Goal: Task Accomplishment & Management: Manage account settings

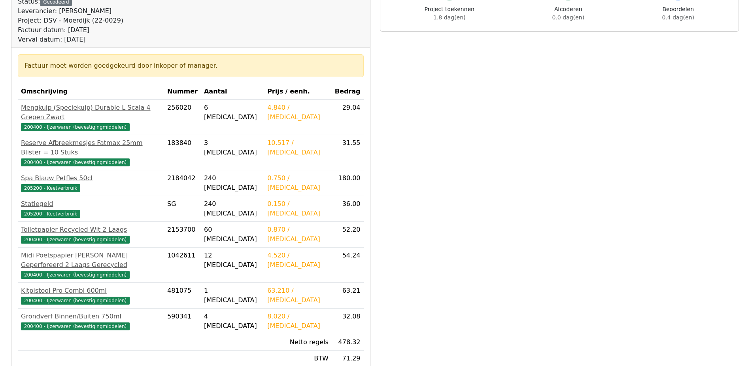
scroll to position [119, 0]
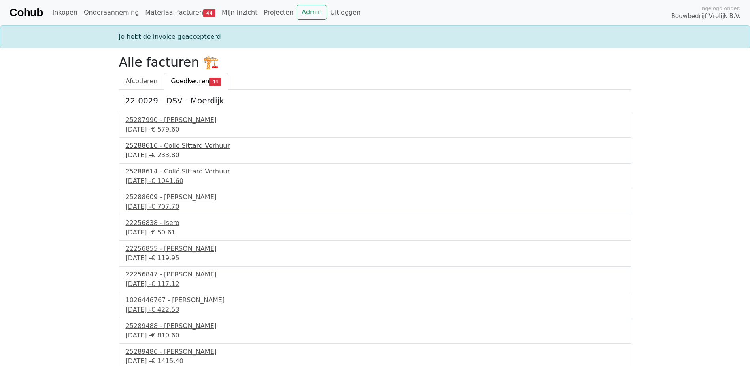
click at [163, 144] on div "25288616 - Collé Sittard Verhuur" at bounding box center [375, 145] width 499 height 9
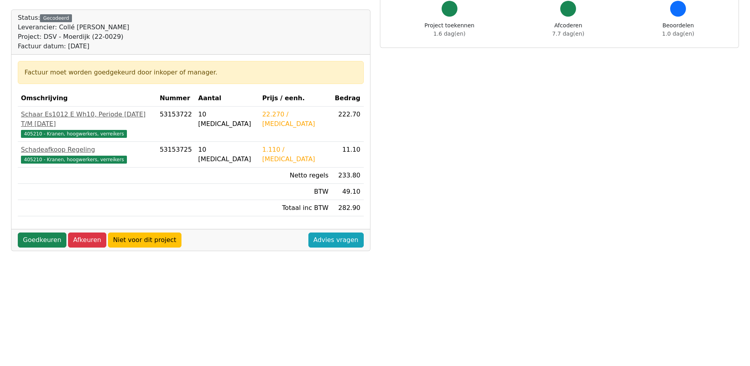
scroll to position [119, 0]
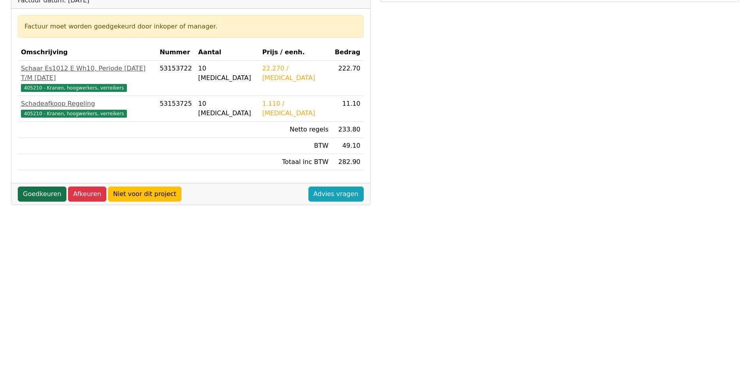
click at [46, 188] on link "Goedkeuren" at bounding box center [42, 193] width 49 height 15
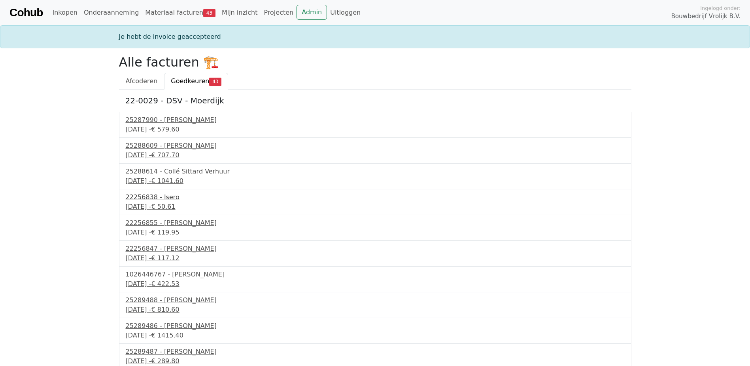
click at [153, 194] on div "22256838 - Isero" at bounding box center [375, 196] width 499 height 9
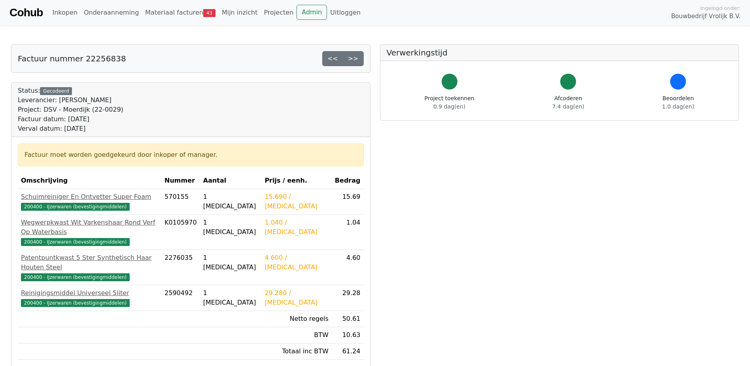
scroll to position [40, 0]
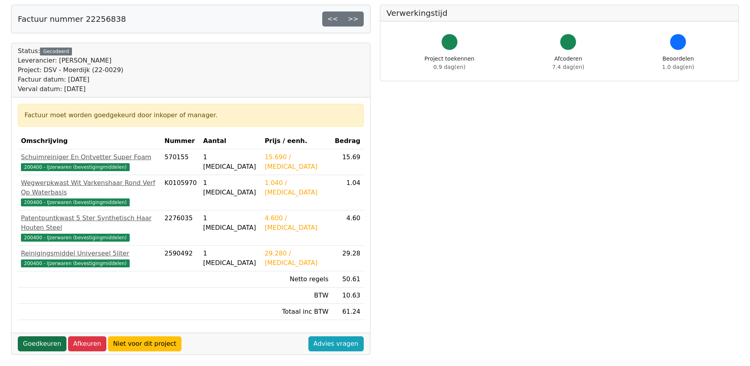
click at [38, 336] on link "Goedkeuren" at bounding box center [42, 343] width 49 height 15
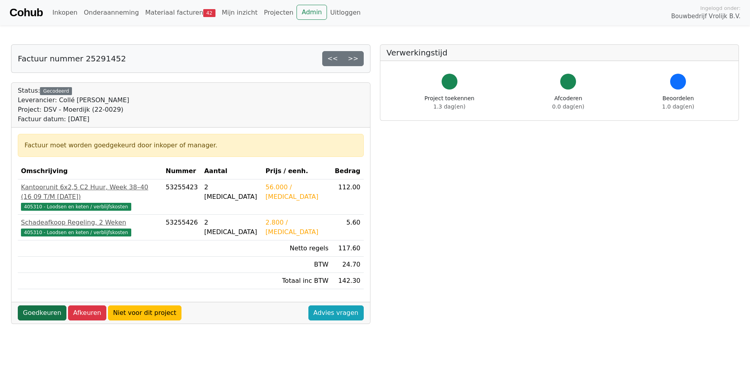
click at [33, 307] on link "Goedkeuren" at bounding box center [42, 312] width 49 height 15
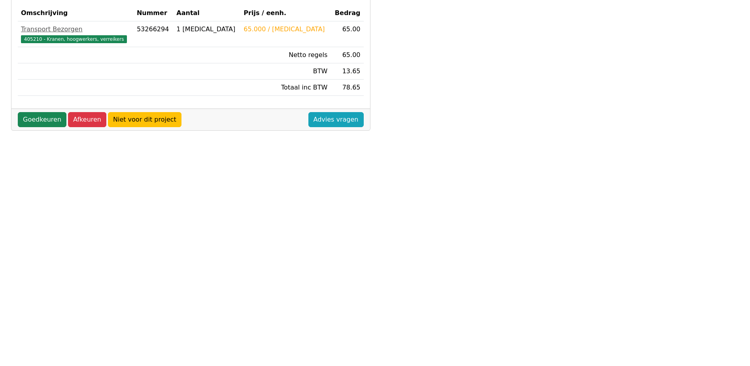
scroll to position [158, 0]
click at [57, 119] on link "Goedkeuren" at bounding box center [42, 119] width 49 height 15
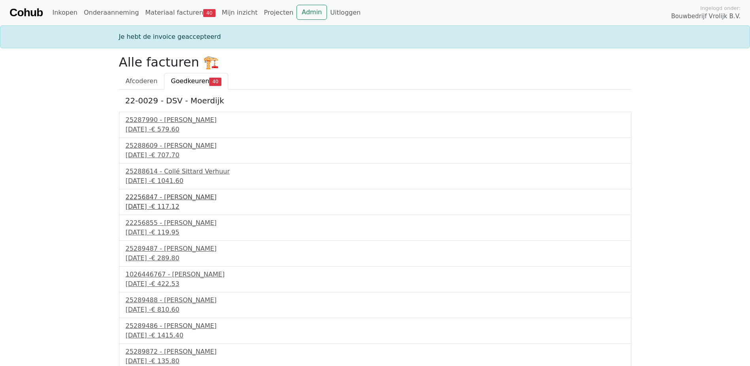
click at [161, 205] on div "[DATE] - € 117.12" at bounding box center [375, 206] width 499 height 9
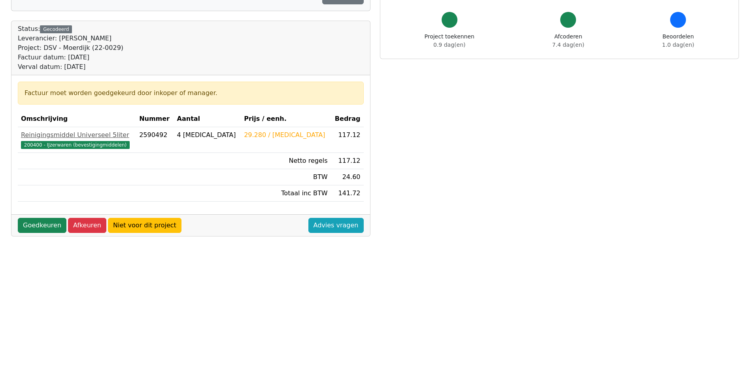
scroll to position [79, 0]
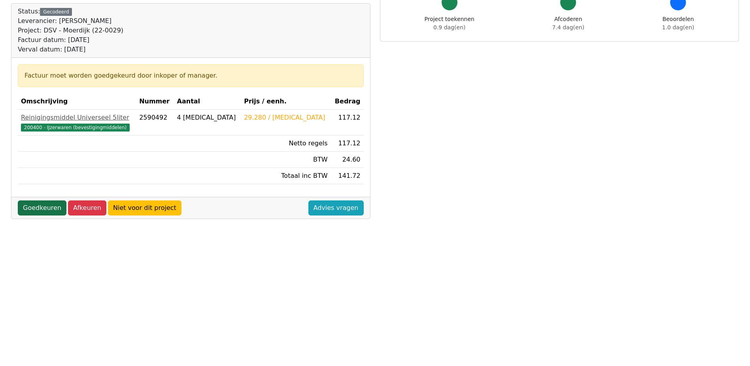
click at [47, 212] on link "Goedkeuren" at bounding box center [42, 207] width 49 height 15
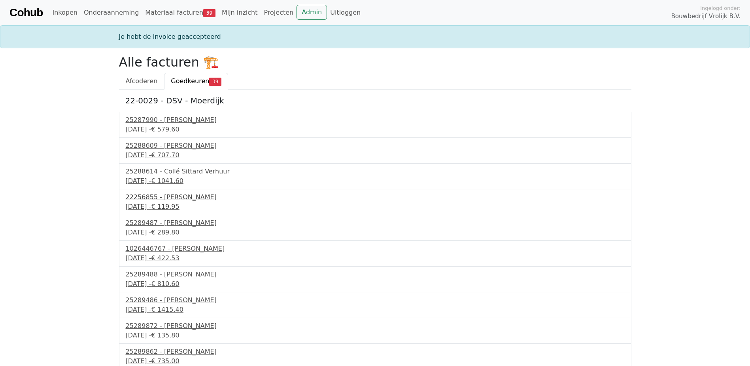
click at [178, 210] on div "23 september 2025 - € 119.95" at bounding box center [375, 206] width 499 height 9
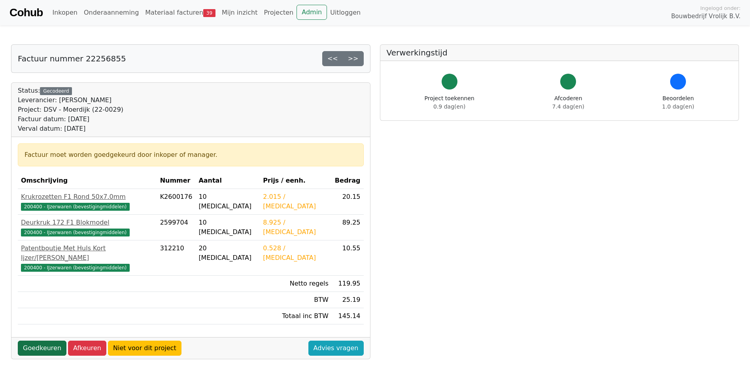
click at [49, 340] on link "Goedkeuren" at bounding box center [42, 347] width 49 height 15
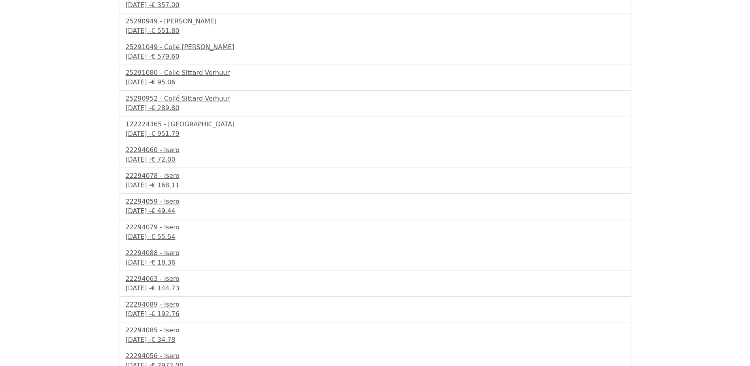
scroll to position [356, 0]
click at [166, 158] on div "30 september 2025 - € 72.00" at bounding box center [375, 158] width 499 height 9
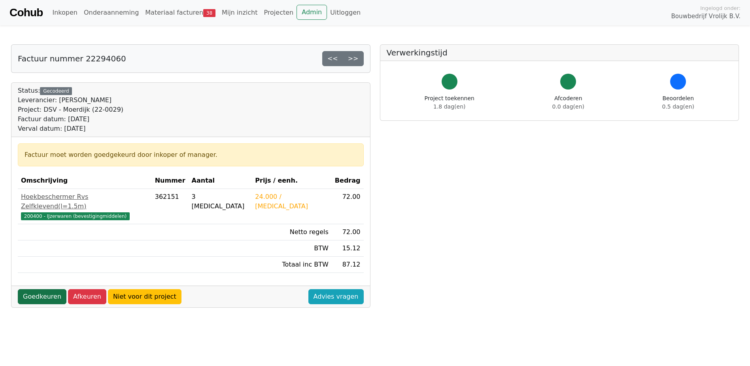
click at [54, 289] on link "Goedkeuren" at bounding box center [42, 296] width 49 height 15
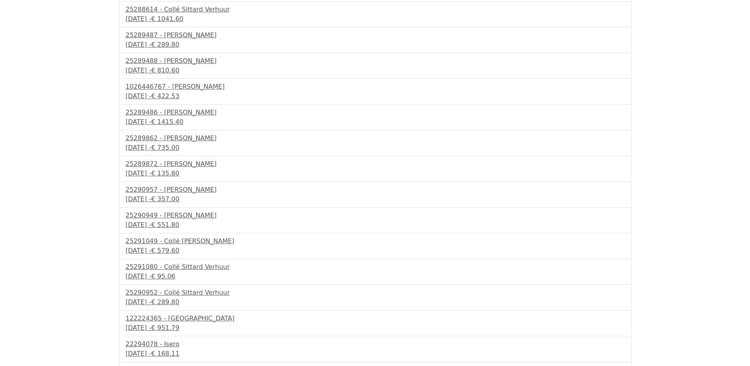
scroll to position [237, 0]
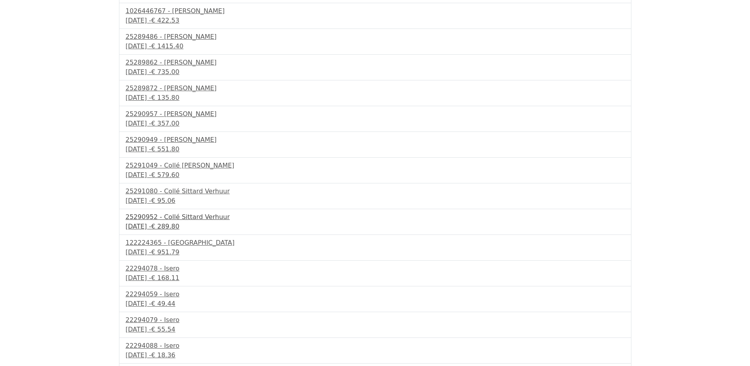
drag, startPoint x: 0, startPoint y: 0, endPoint x: 171, endPoint y: 222, distance: 280.0
click at [171, 222] on div "29 september 2025 - € 289.80" at bounding box center [375, 226] width 499 height 9
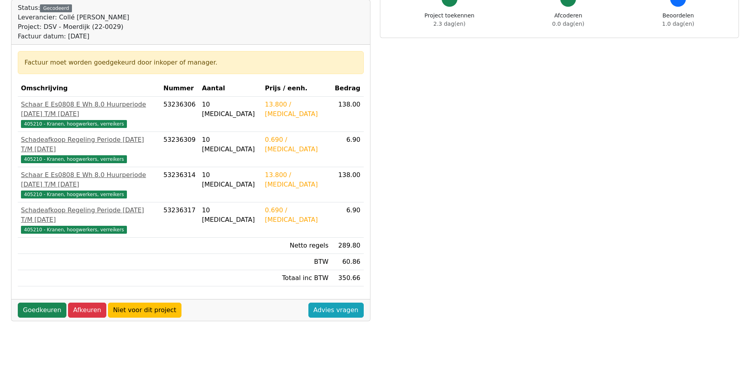
scroll to position [119, 0]
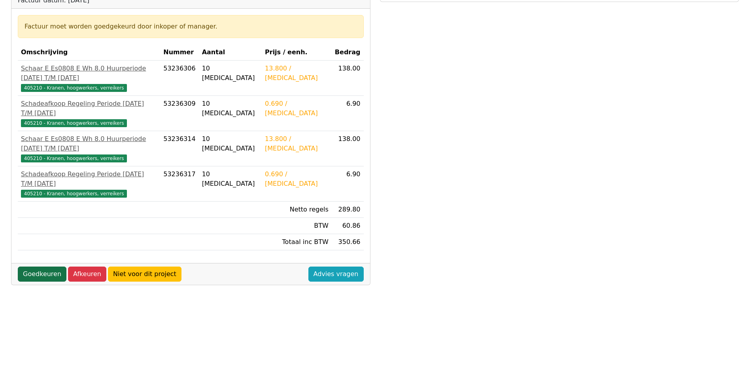
click at [47, 266] on link "Goedkeuren" at bounding box center [42, 273] width 49 height 15
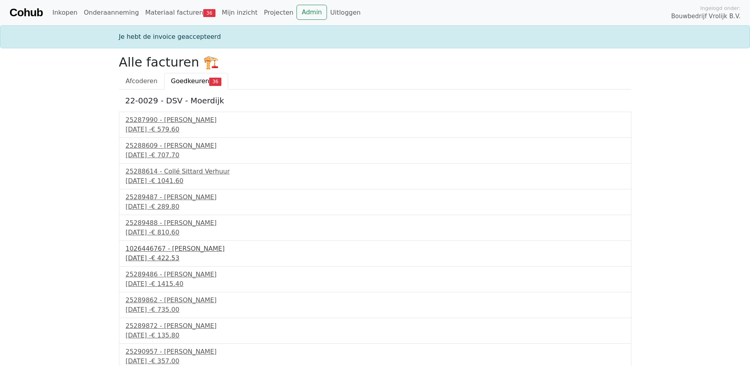
click at [172, 253] on div "1026446767 - [PERSON_NAME]" at bounding box center [375, 248] width 499 height 9
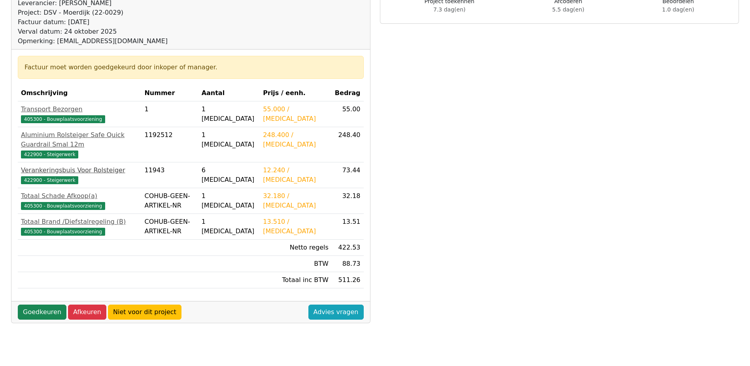
scroll to position [119, 0]
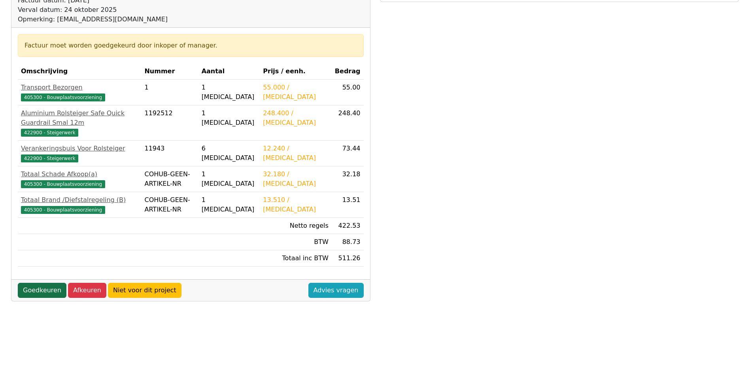
click at [40, 282] on link "Goedkeuren" at bounding box center [42, 289] width 49 height 15
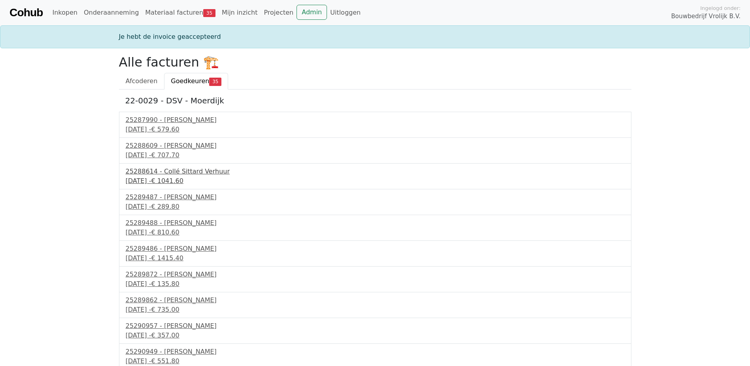
click at [174, 181] on div "[DATE] - € 1041.60" at bounding box center [375, 180] width 499 height 9
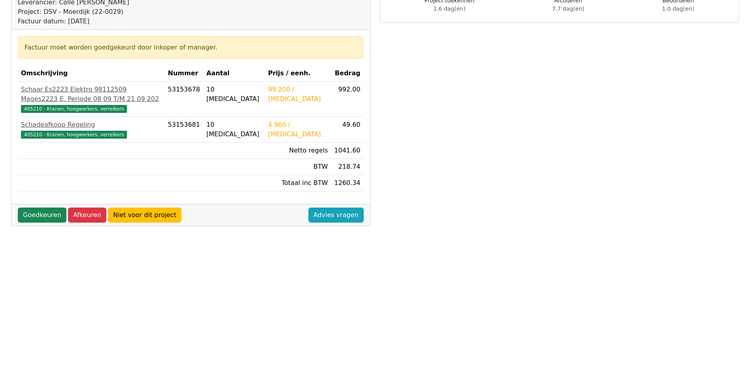
scroll to position [119, 0]
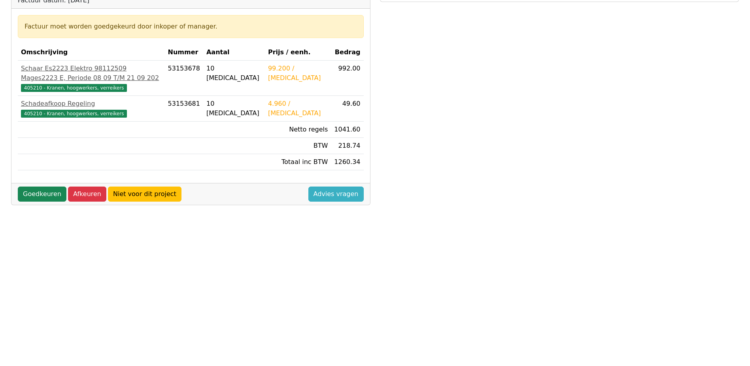
click at [340, 201] on link "Advies vragen" at bounding box center [336, 193] width 55 height 15
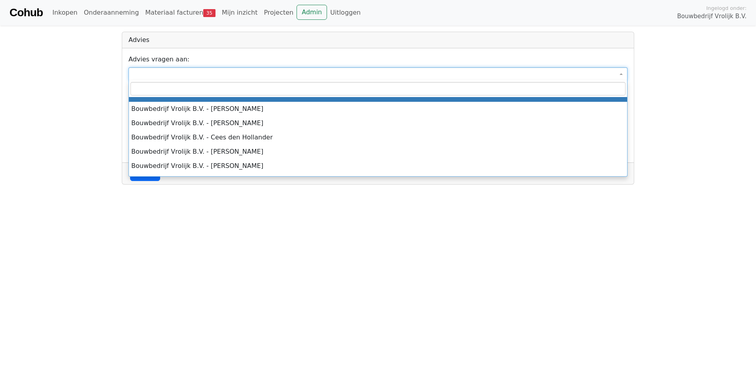
click at [177, 76] on span at bounding box center [378, 73] width 499 height 13
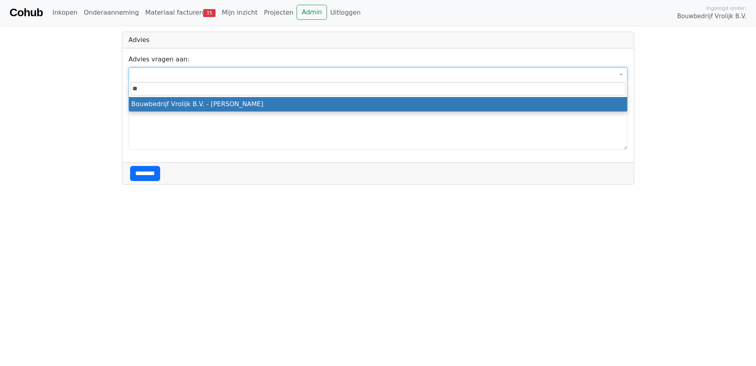
type input "*"
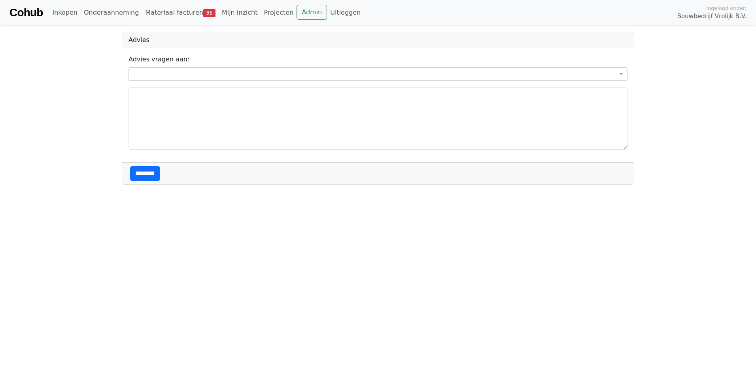
click at [109, 121] on body "**********" at bounding box center [378, 92] width 756 height 184
click at [172, 18] on link "Materiaal facturen 35" at bounding box center [180, 13] width 77 height 16
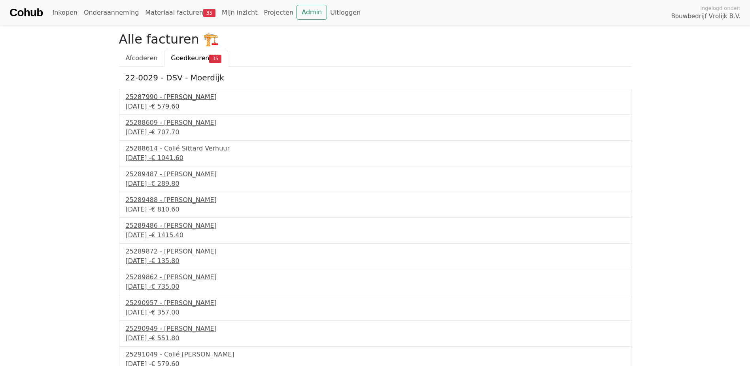
click at [162, 101] on div "25287990 - [PERSON_NAME]" at bounding box center [375, 96] width 499 height 9
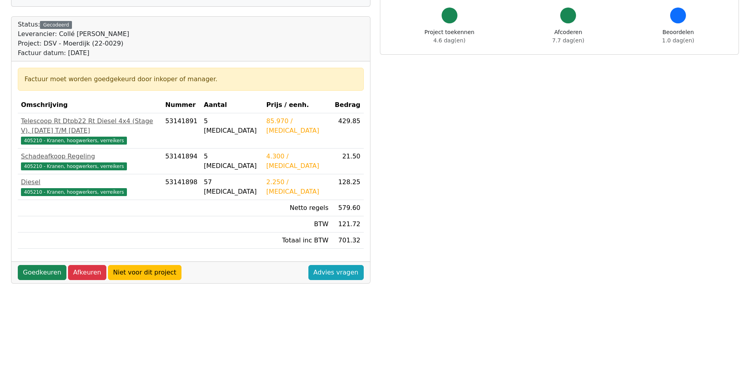
scroll to position [79, 0]
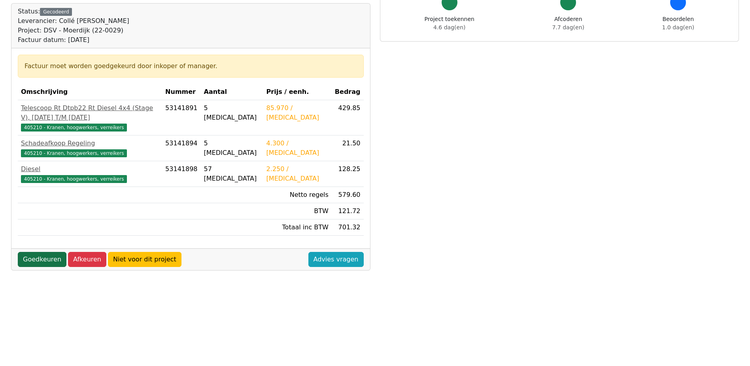
click at [45, 254] on link "Goedkeuren" at bounding box center [42, 259] width 49 height 15
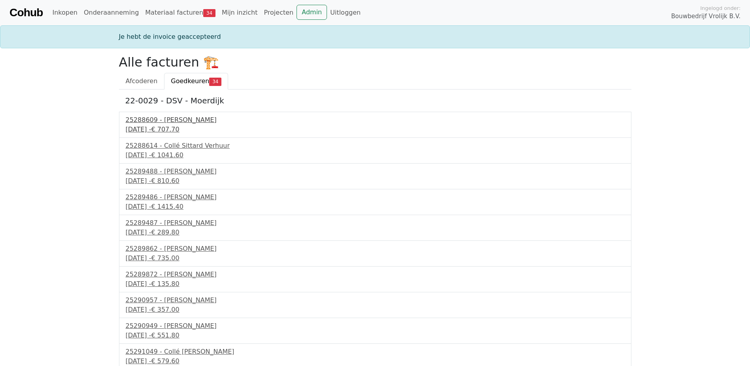
click at [180, 124] on div "25288609 - Collé Sittard Verhuur" at bounding box center [375, 119] width 499 height 9
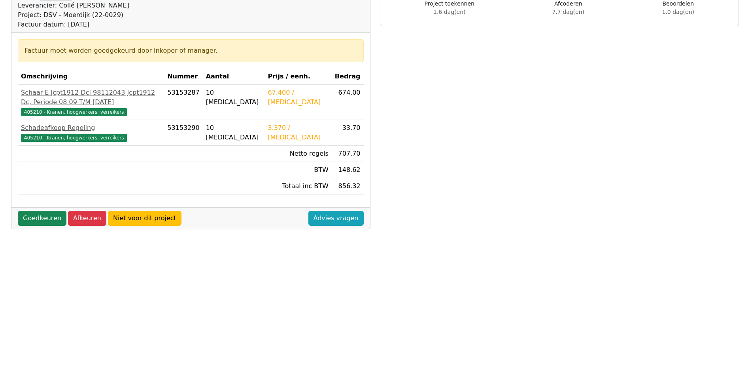
scroll to position [119, 0]
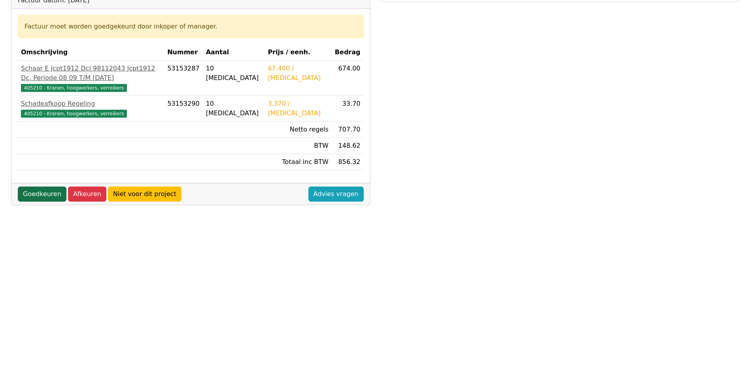
click at [52, 201] on link "Goedkeuren" at bounding box center [42, 193] width 49 height 15
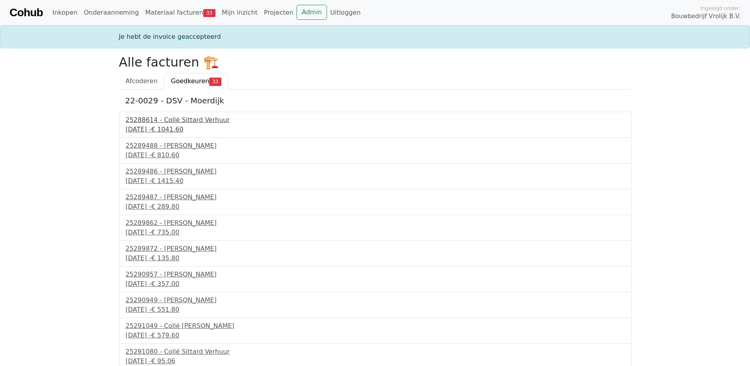
click at [178, 128] on div "22 september 2025 - € 1041.60" at bounding box center [375, 129] width 499 height 9
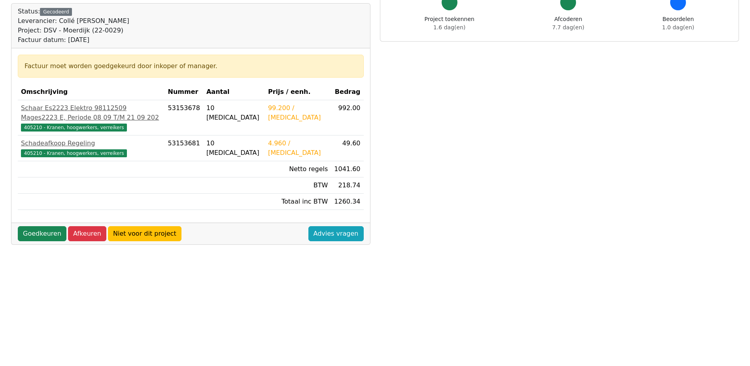
scroll to position [119, 0]
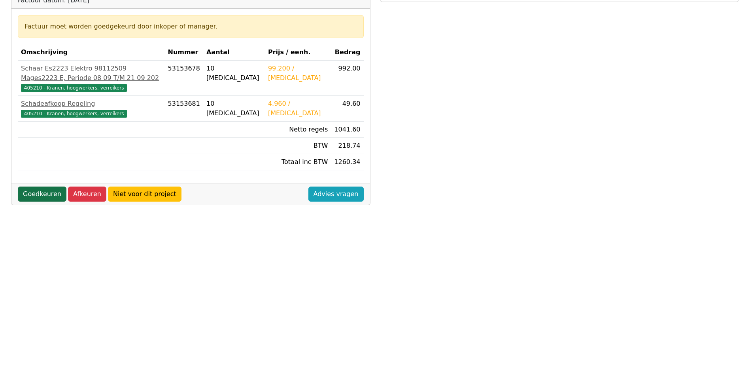
click at [47, 201] on link "Goedkeuren" at bounding box center [42, 193] width 49 height 15
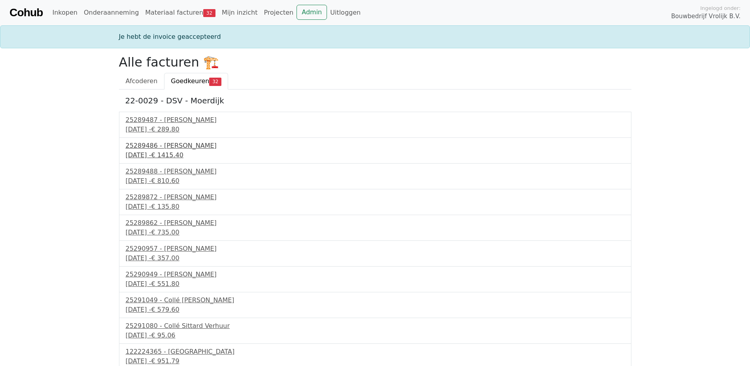
click at [174, 153] on div "24 september 2025 - € 1415.40" at bounding box center [375, 154] width 499 height 9
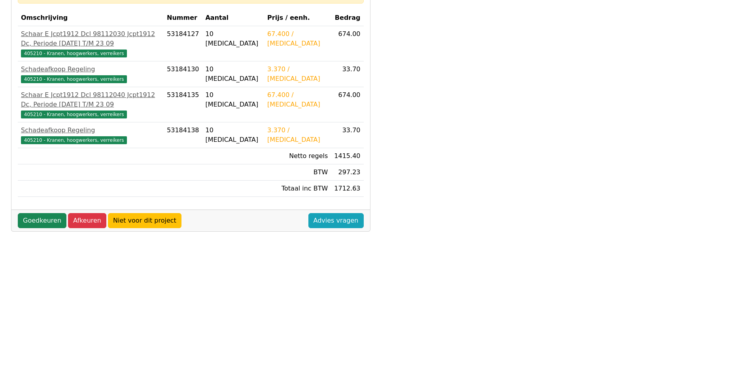
scroll to position [158, 0]
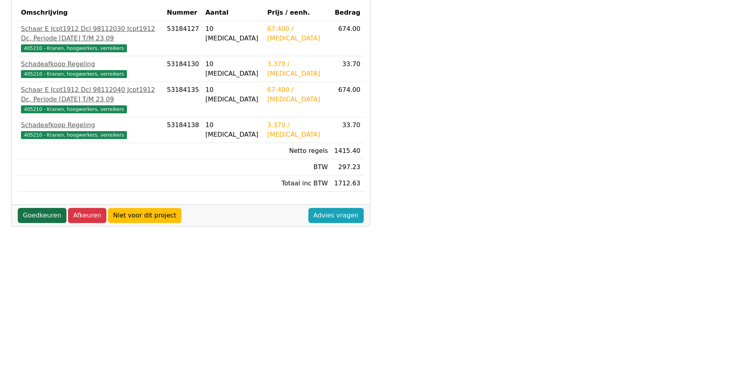
click at [44, 223] on link "Goedkeuren" at bounding box center [42, 215] width 49 height 15
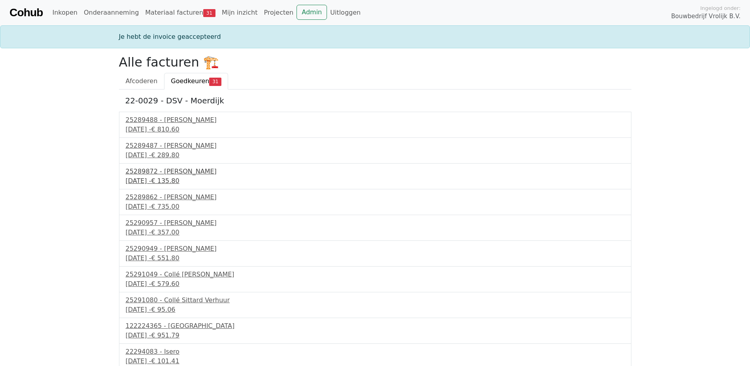
click at [134, 182] on div "25 september 2025 - € 135.80" at bounding box center [375, 180] width 499 height 9
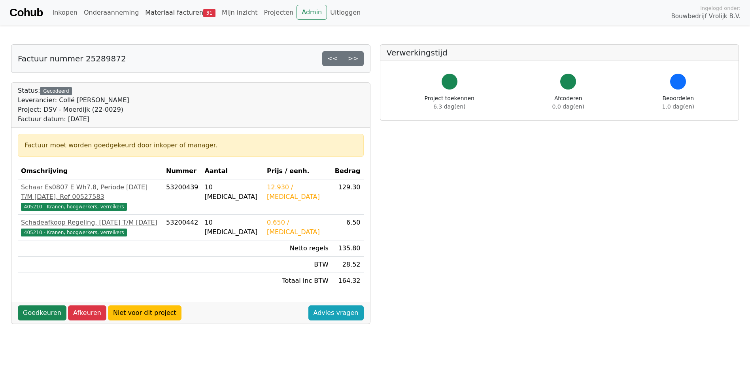
click at [173, 18] on link "Materiaal facturen 31" at bounding box center [180, 13] width 77 height 16
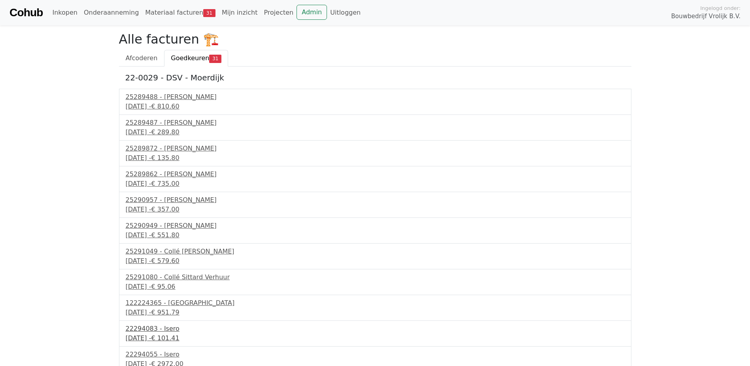
click at [172, 329] on div "22294083 - Isero" at bounding box center [375, 328] width 499 height 9
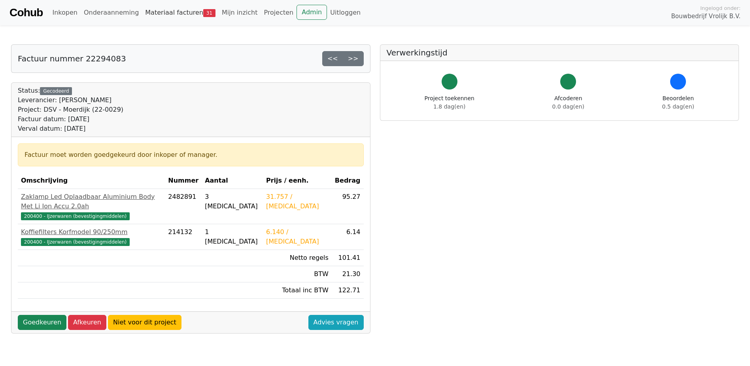
click at [157, 19] on link "Materiaal facturen 31" at bounding box center [180, 13] width 77 height 16
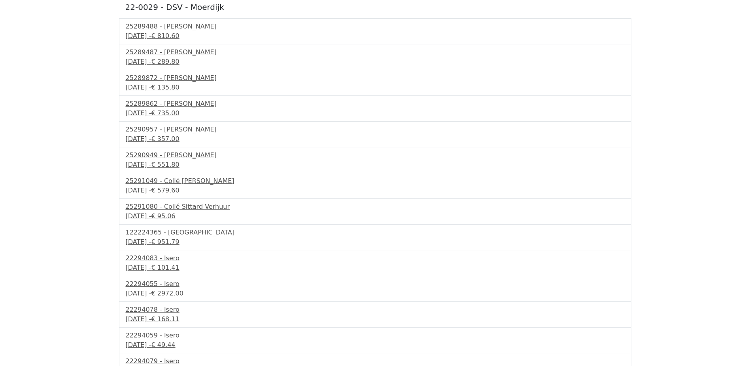
scroll to position [79, 0]
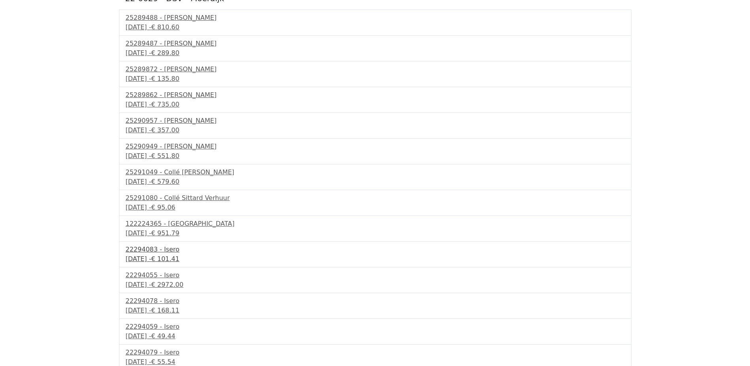
click at [162, 260] on div "30 september 2025 - € 101.41" at bounding box center [375, 258] width 499 height 9
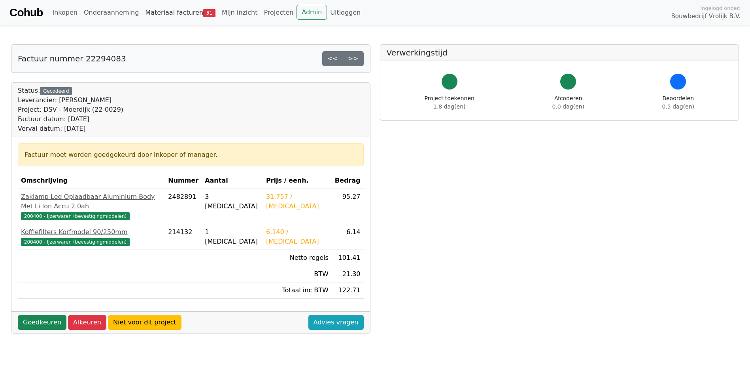
click at [178, 12] on link "Materiaal facturen 31" at bounding box center [180, 13] width 77 height 16
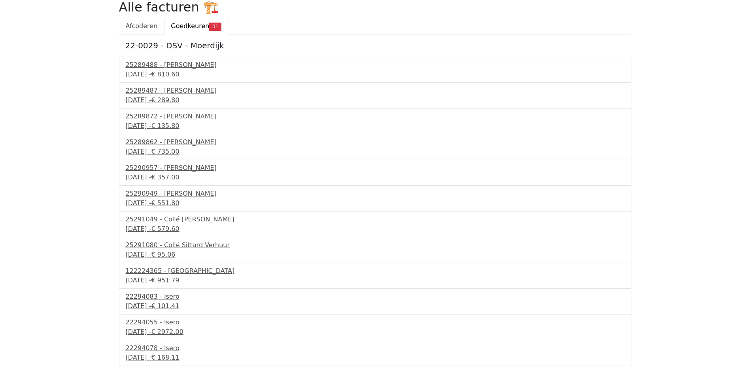
scroll to position [79, 0]
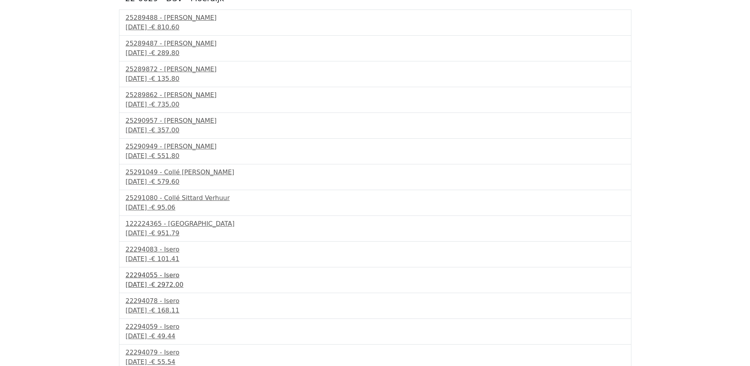
click at [173, 286] on div "30 september 2025 - € 2972.00" at bounding box center [375, 284] width 499 height 9
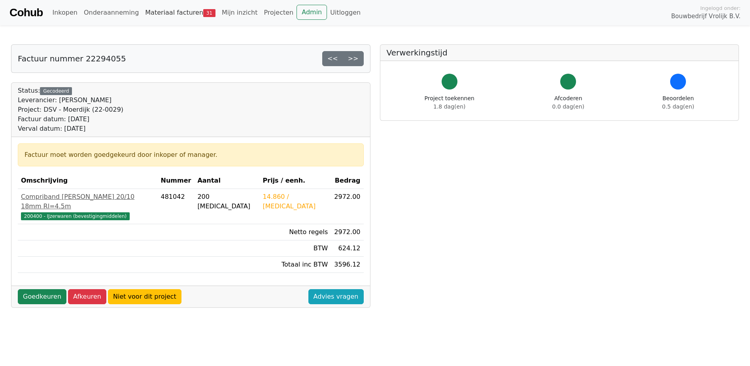
click at [174, 10] on link "Materiaal facturen 31" at bounding box center [180, 13] width 77 height 16
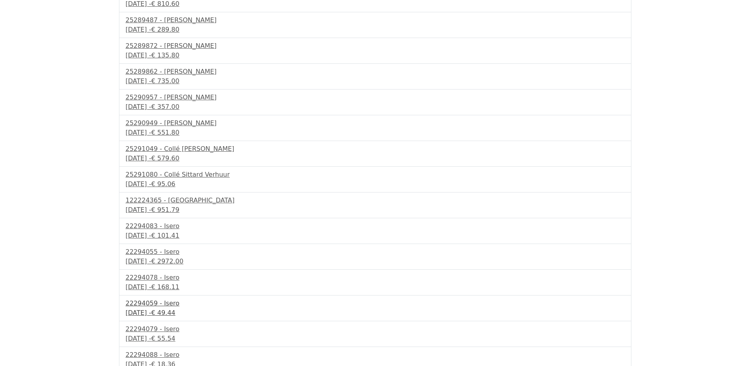
scroll to position [119, 0]
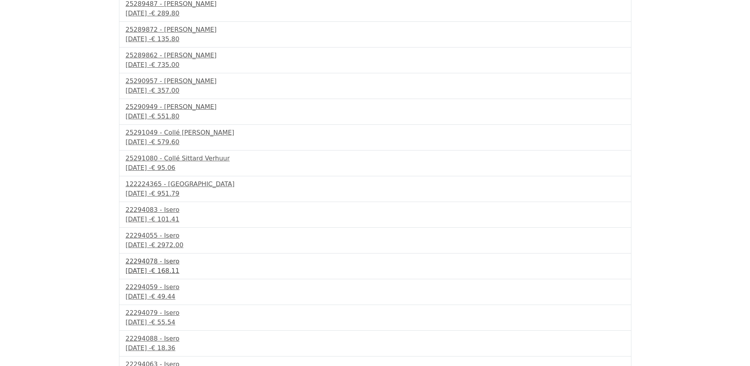
click at [158, 265] on div "22294078 - Isero" at bounding box center [375, 260] width 499 height 9
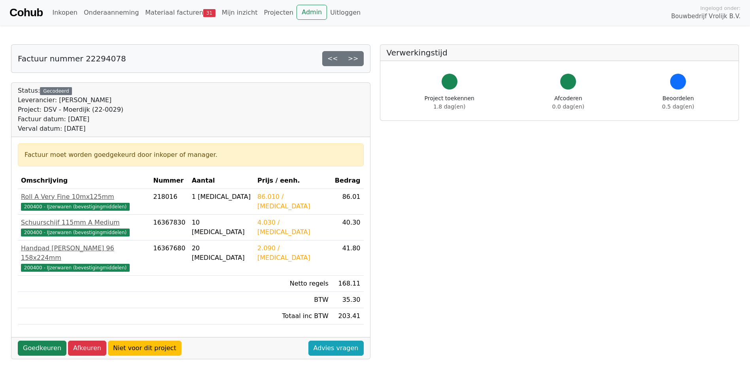
scroll to position [40, 0]
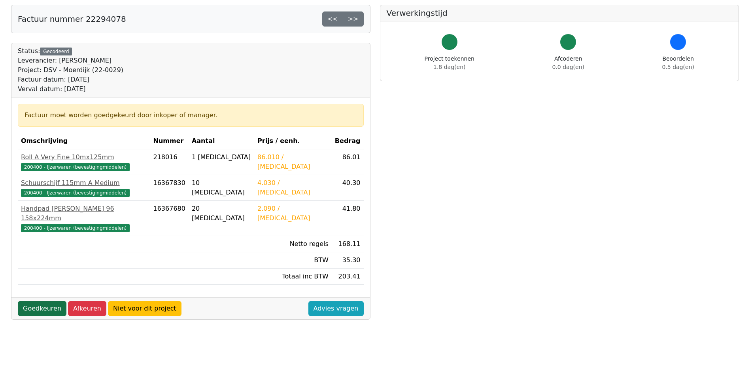
click at [55, 301] on link "Goedkeuren" at bounding box center [42, 308] width 49 height 15
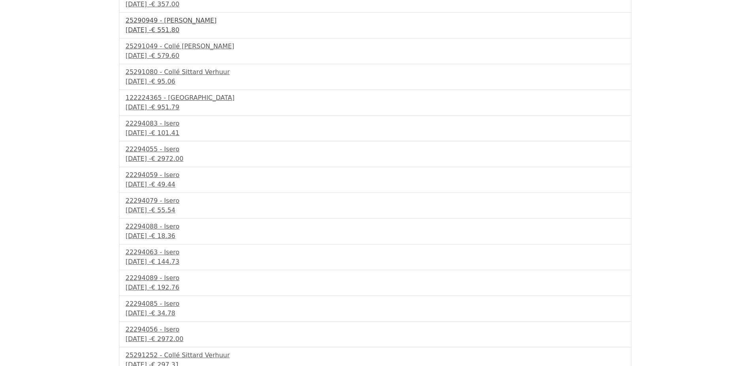
scroll to position [237, 0]
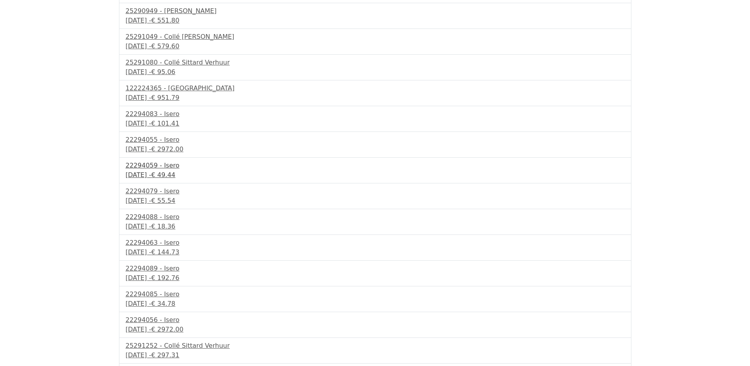
click at [158, 167] on div "22294059 - Isero" at bounding box center [375, 165] width 499 height 9
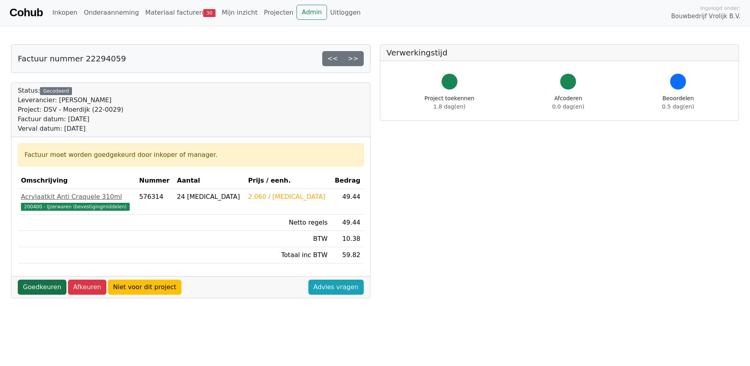
click at [57, 284] on link "Goedkeuren" at bounding box center [42, 286] width 49 height 15
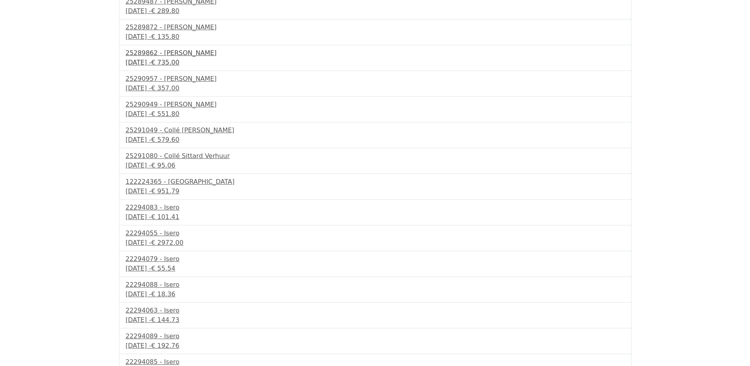
scroll to position [158, 0]
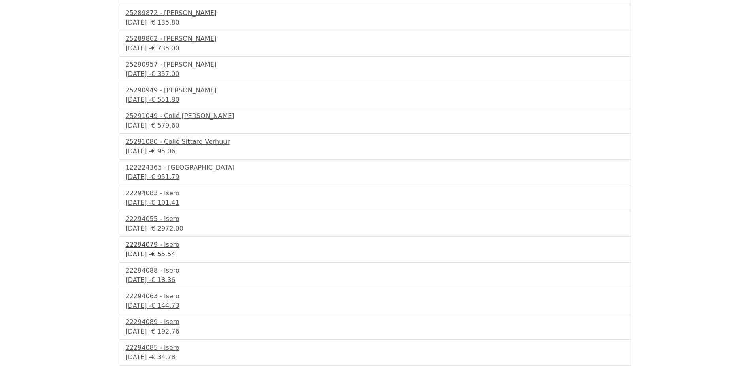
click at [157, 246] on div "22294079 - Isero" at bounding box center [375, 244] width 499 height 9
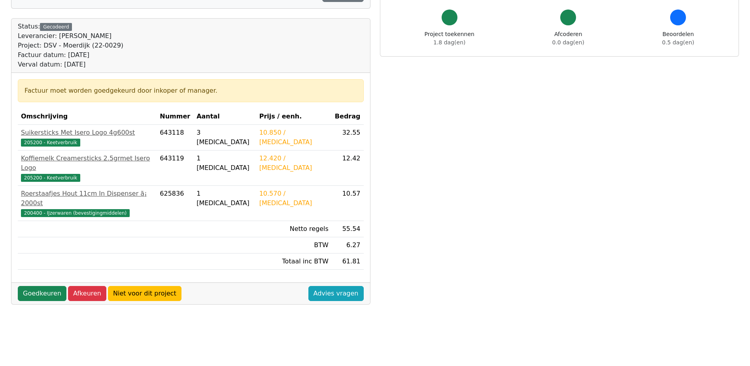
scroll to position [79, 0]
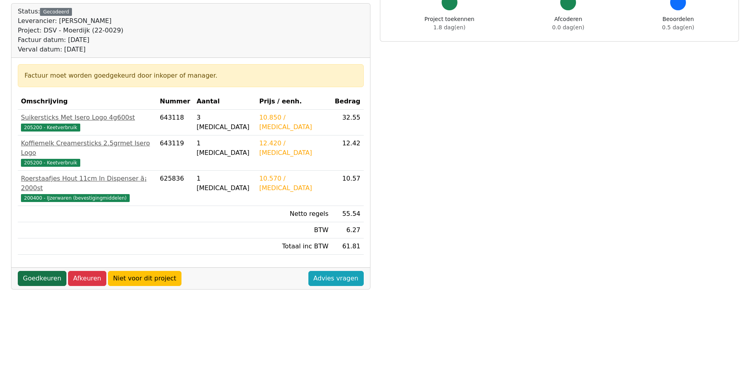
click at [47, 271] on link "Goedkeuren" at bounding box center [42, 278] width 49 height 15
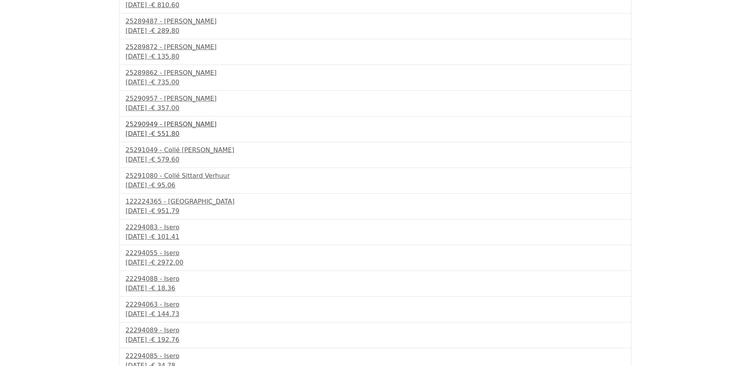
scroll to position [158, 0]
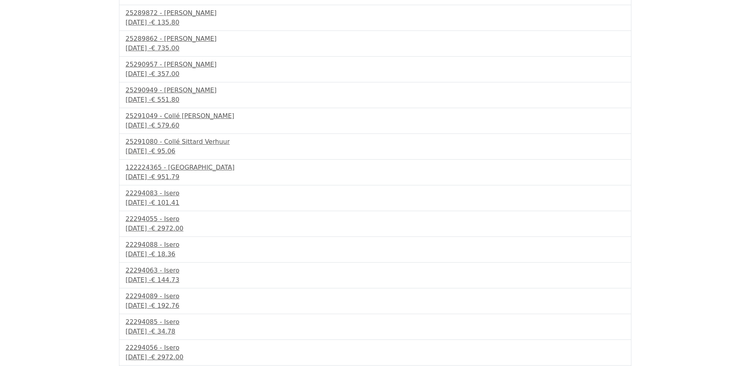
click at [180, 259] on div "22294088 - Isero [DATE] - € 18.36" at bounding box center [375, 250] width 513 height 26
click at [179, 255] on div "[DATE] - € 18.36" at bounding box center [375, 253] width 499 height 9
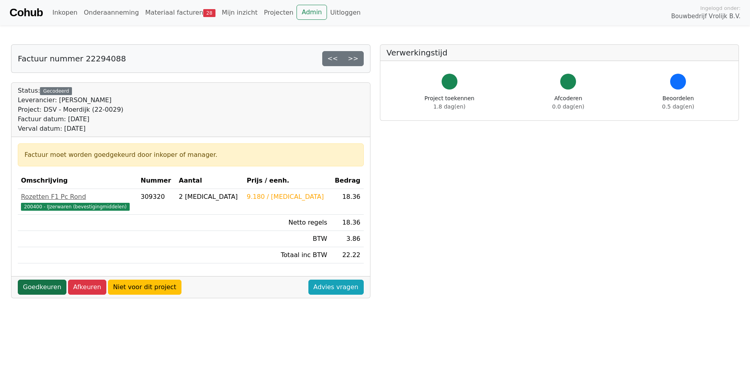
click at [38, 284] on link "Goedkeuren" at bounding box center [42, 286] width 49 height 15
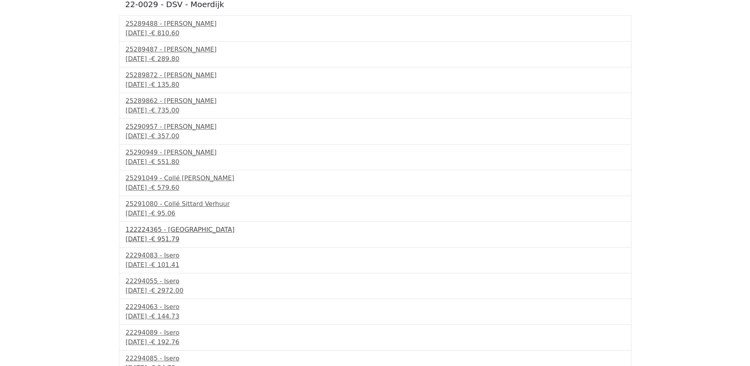
scroll to position [119, 0]
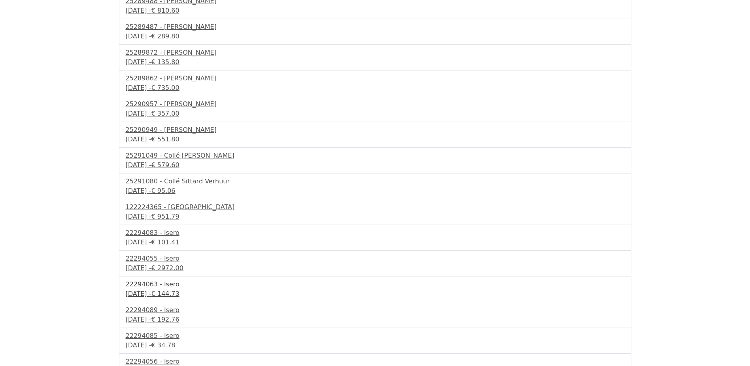
click at [153, 286] on div "22294063 - Isero" at bounding box center [375, 283] width 499 height 9
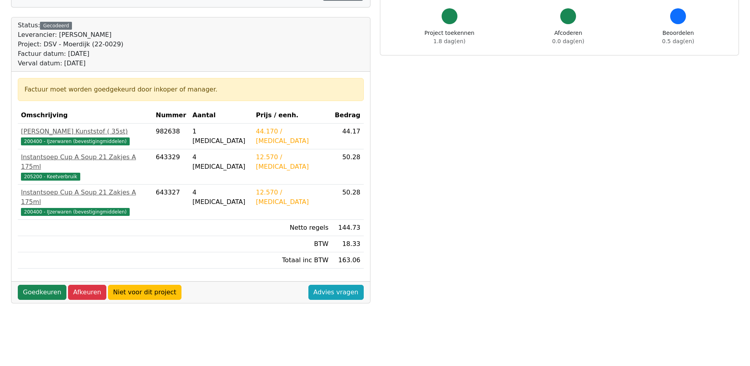
scroll to position [79, 0]
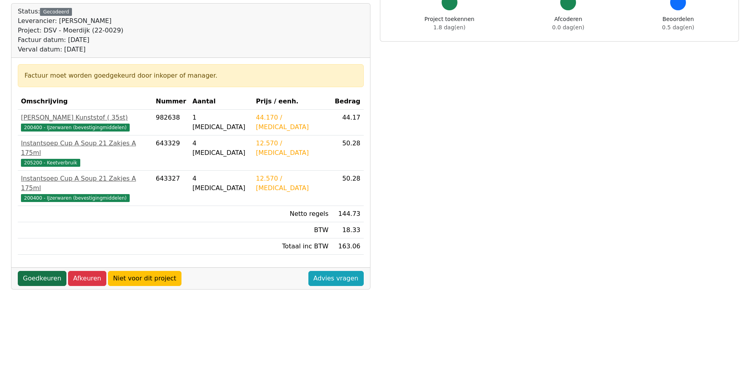
click at [48, 271] on link "Goedkeuren" at bounding box center [42, 278] width 49 height 15
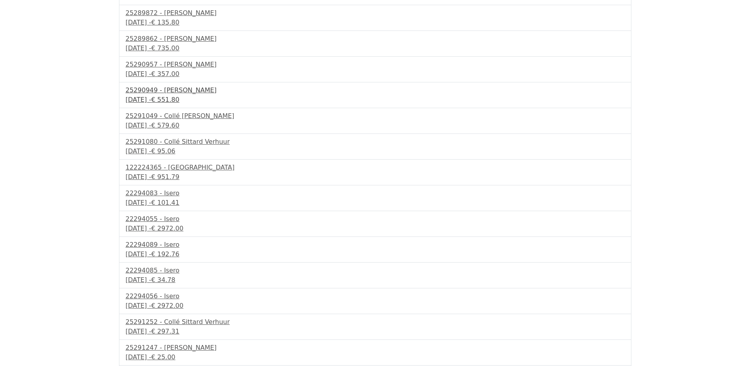
scroll to position [198, 0]
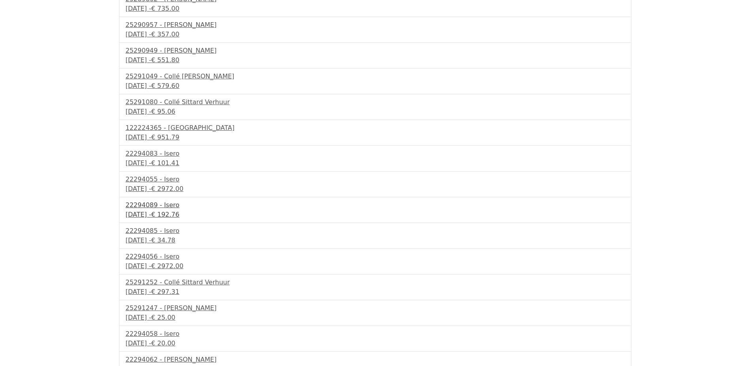
click at [165, 216] on div "30 september 2025 - € 192.76" at bounding box center [375, 214] width 499 height 9
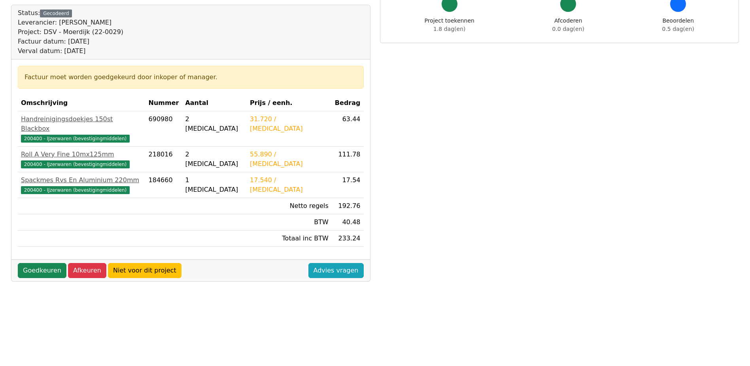
scroll to position [79, 0]
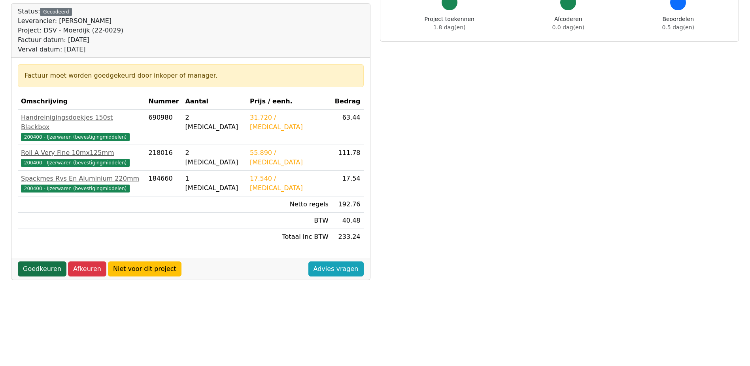
click at [53, 261] on link "Goedkeuren" at bounding box center [42, 268] width 49 height 15
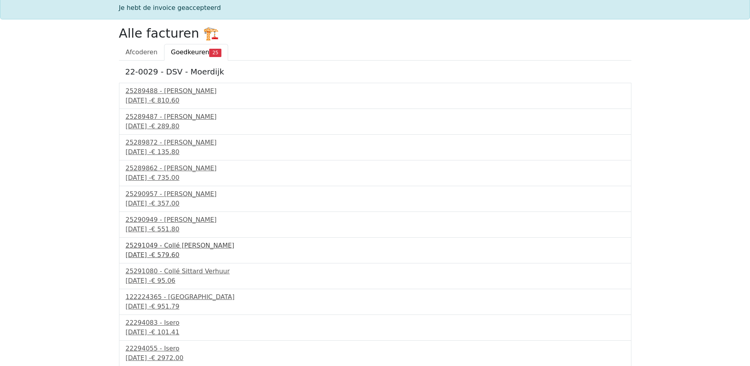
scroll to position [119, 0]
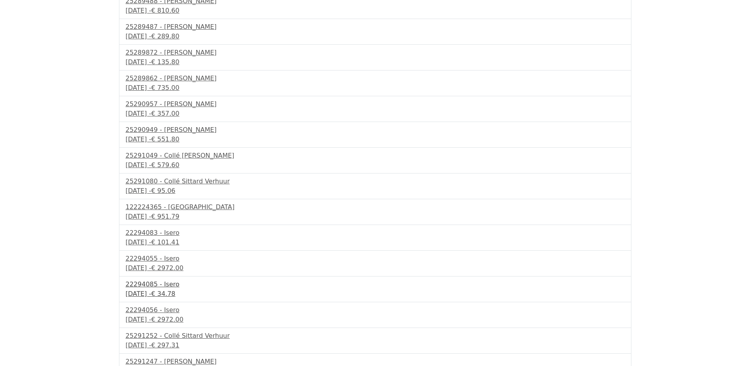
click at [172, 290] on div "[DATE] - € 34.78" at bounding box center [375, 293] width 499 height 9
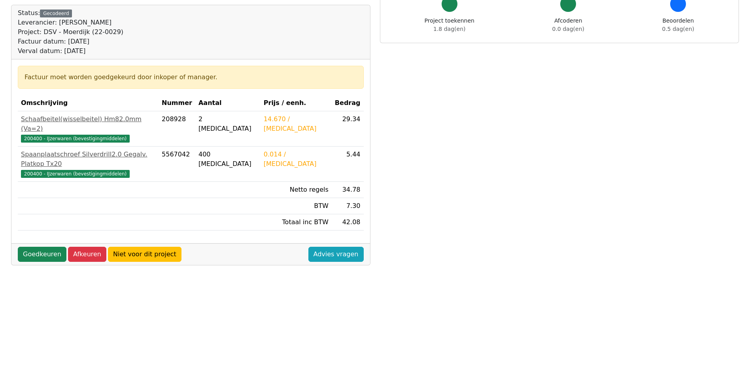
scroll to position [79, 0]
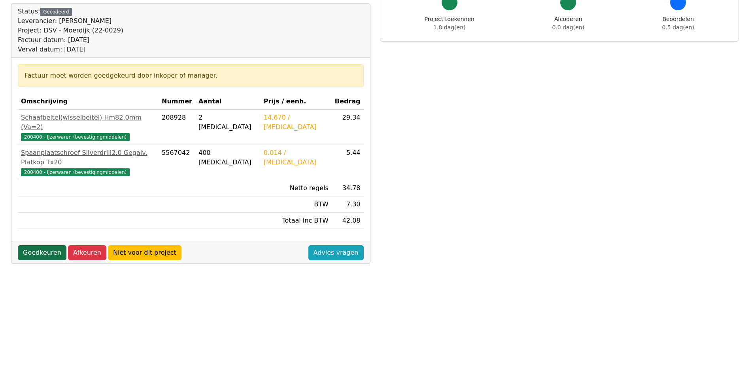
click at [51, 245] on link "Goedkeuren" at bounding box center [42, 252] width 49 height 15
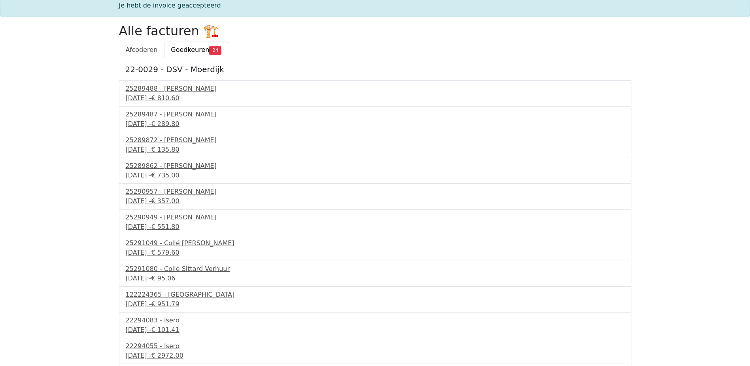
scroll to position [119, 0]
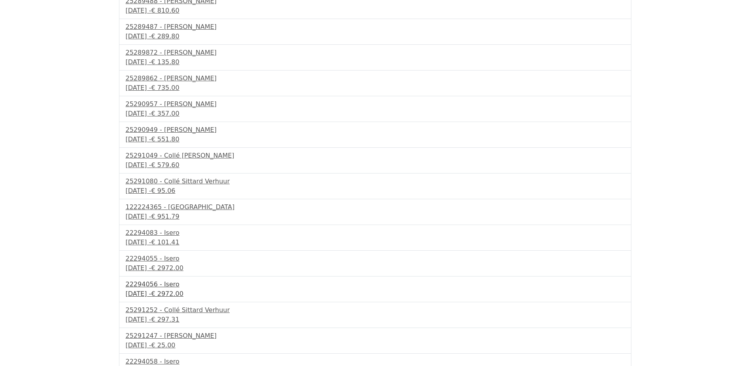
click at [165, 289] on div "30 september 2025 - € 2972.00" at bounding box center [375, 293] width 499 height 9
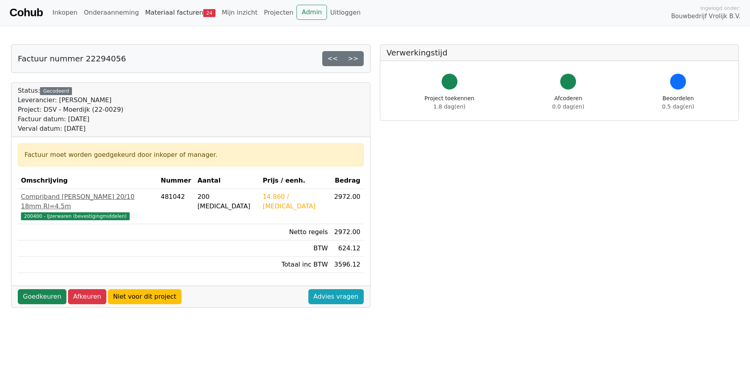
click at [164, 11] on link "Materiaal facturen 24" at bounding box center [180, 13] width 77 height 16
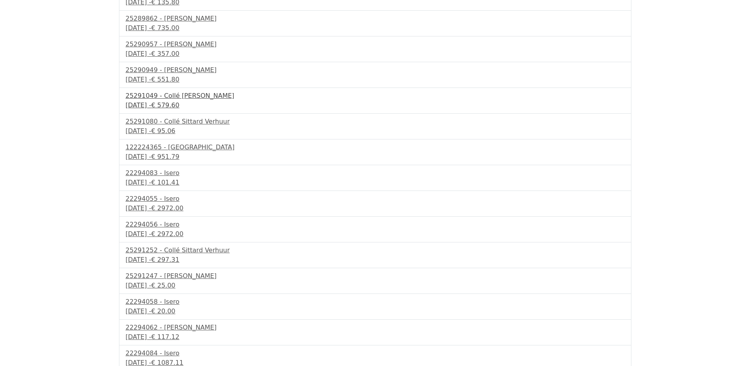
scroll to position [158, 0]
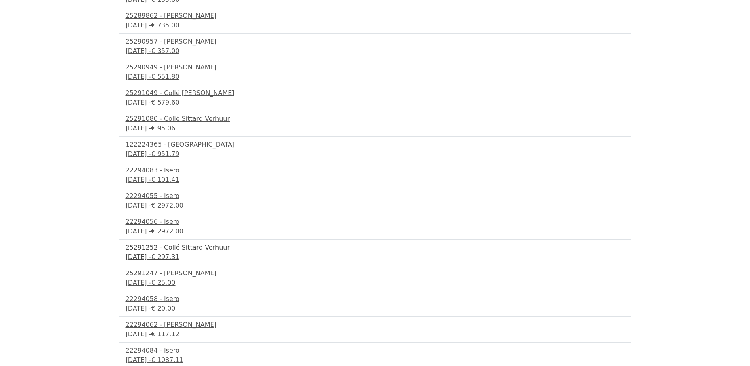
click at [179, 260] on span "€ 297.31" at bounding box center [165, 257] width 28 height 8
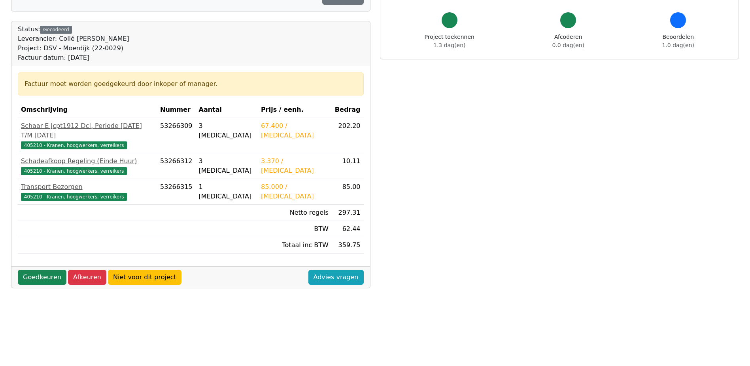
scroll to position [119, 0]
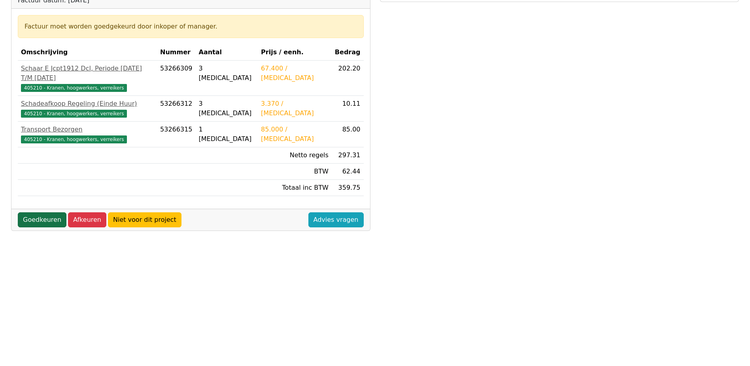
click at [42, 213] on link "Goedkeuren" at bounding box center [42, 219] width 49 height 15
